Goal: Task Accomplishment & Management: Use online tool/utility

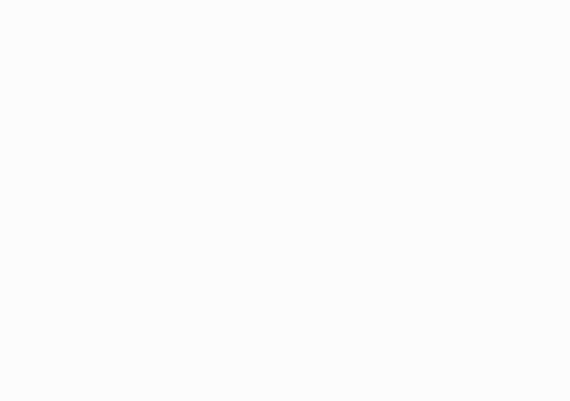
click at [245, 88] on body "Application Update Required We've recently updated our application and it looks…" at bounding box center [285, 200] width 570 height 401
click at [232, 44] on body "Application Update Required We've recently updated our application and it looks…" at bounding box center [285, 200] width 570 height 401
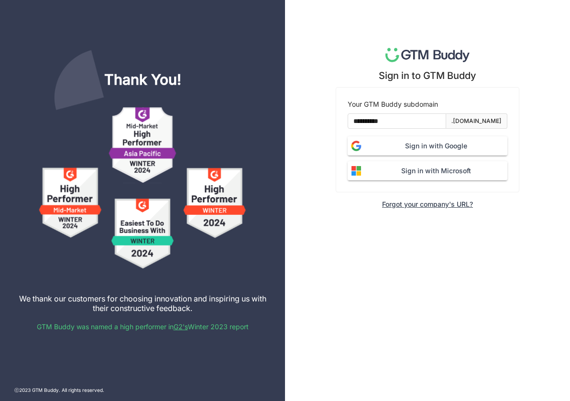
click at [398, 142] on span "Sign in with Google" at bounding box center [436, 146] width 142 height 11
click at [394, 145] on span "Sign in with Google" at bounding box center [436, 146] width 142 height 11
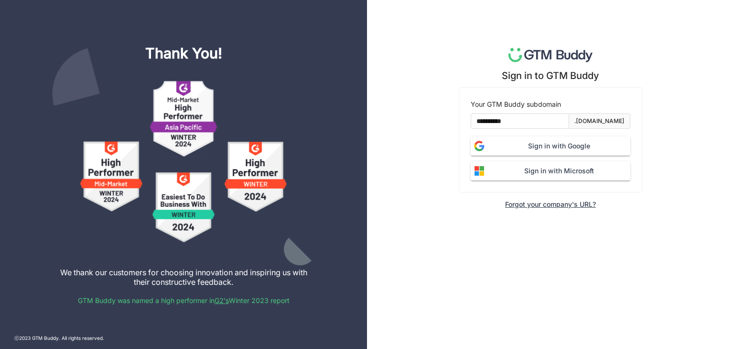
click at [510, 141] on span "Sign in with Google" at bounding box center [559, 146] width 142 height 11
